Goal: Find contact information: Find contact information

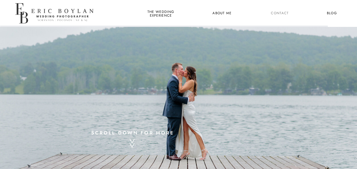
click at [279, 13] on nav "Contact" at bounding box center [280, 13] width 20 height 7
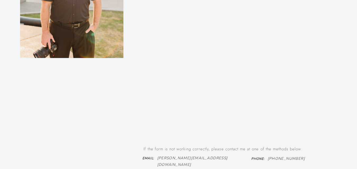
scroll to position [379, 0]
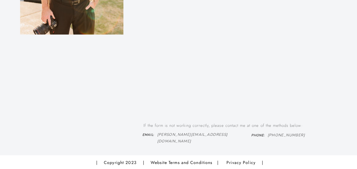
drag, startPoint x: 359, startPoint y: 26, endPoint x: 360, endPoint y: 138, distance: 112.7
click at [158, 134] on h3 "Email :" at bounding box center [149, 136] width 22 height 6
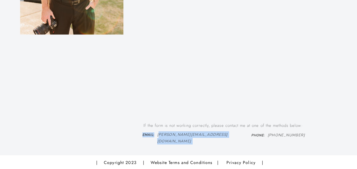
drag, startPoint x: 157, startPoint y: 135, endPoint x: 159, endPoint y: 135, distance: 2.7
copy div "[EMAIL_ADDRESS][DOMAIN_NAME] Email :"
